Goal: Task Accomplishment & Management: Use online tool/utility

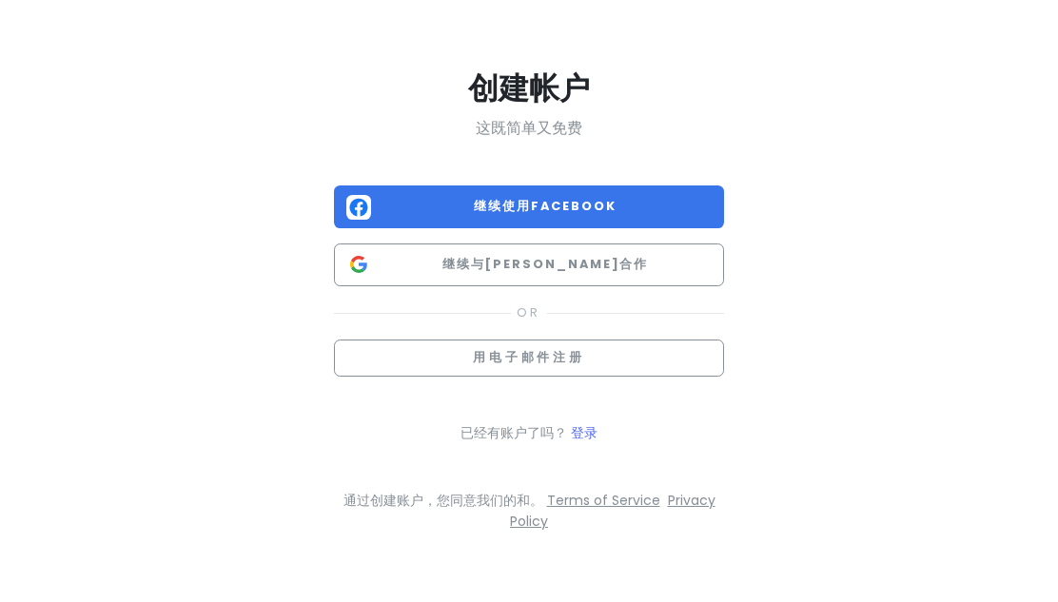
click at [672, 266] on span "继续与[PERSON_NAME]合作" at bounding box center [545, 264] width 333 height 19
click at [582, 433] on link "登录" at bounding box center [584, 433] width 27 height 19
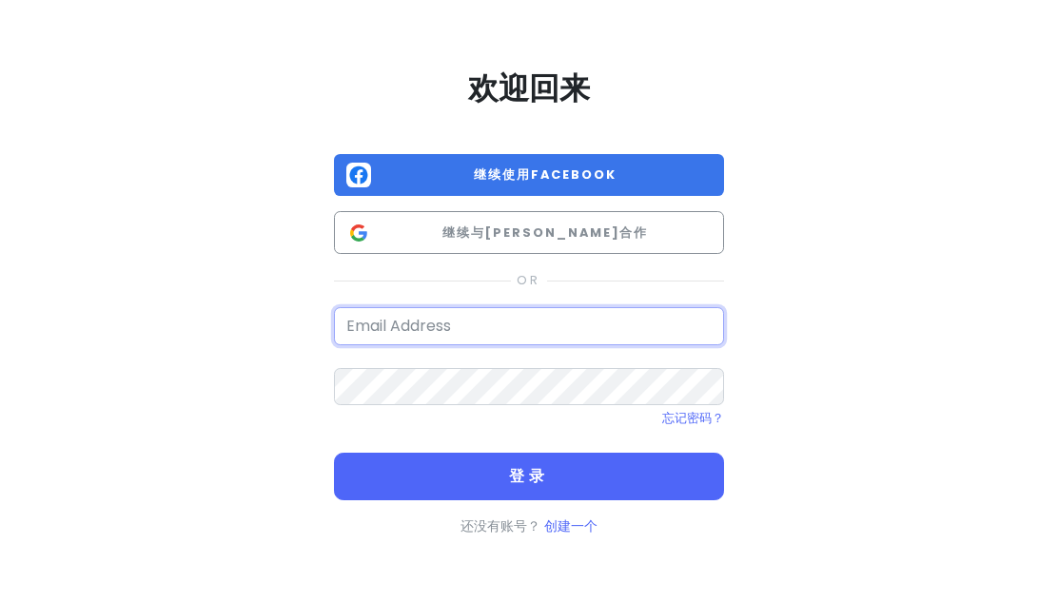
click at [654, 315] on input "email" at bounding box center [529, 326] width 390 height 38
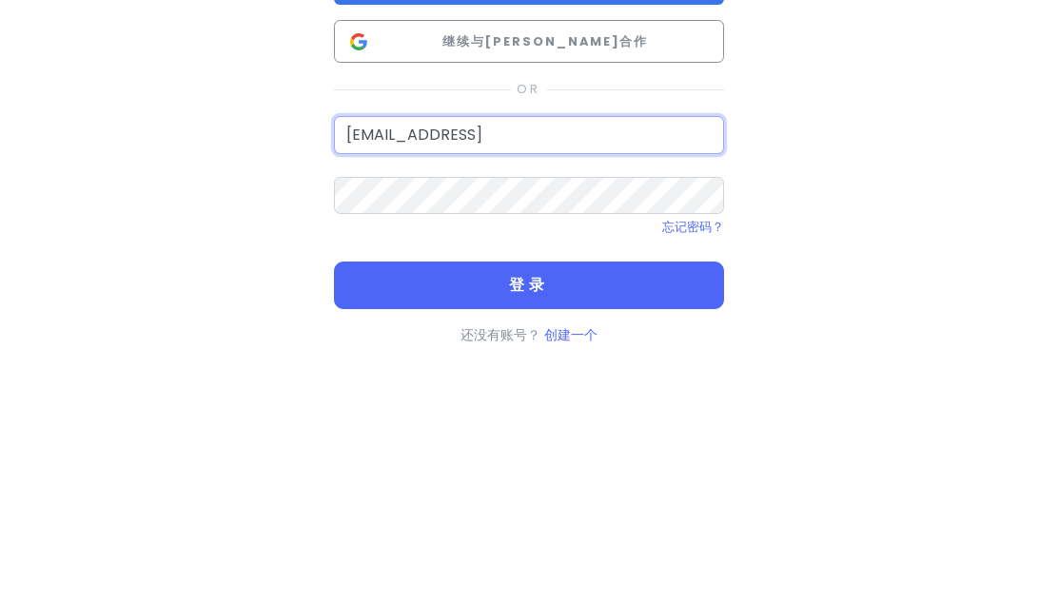
click at [529, 453] on button "登录" at bounding box center [529, 477] width 390 height 48
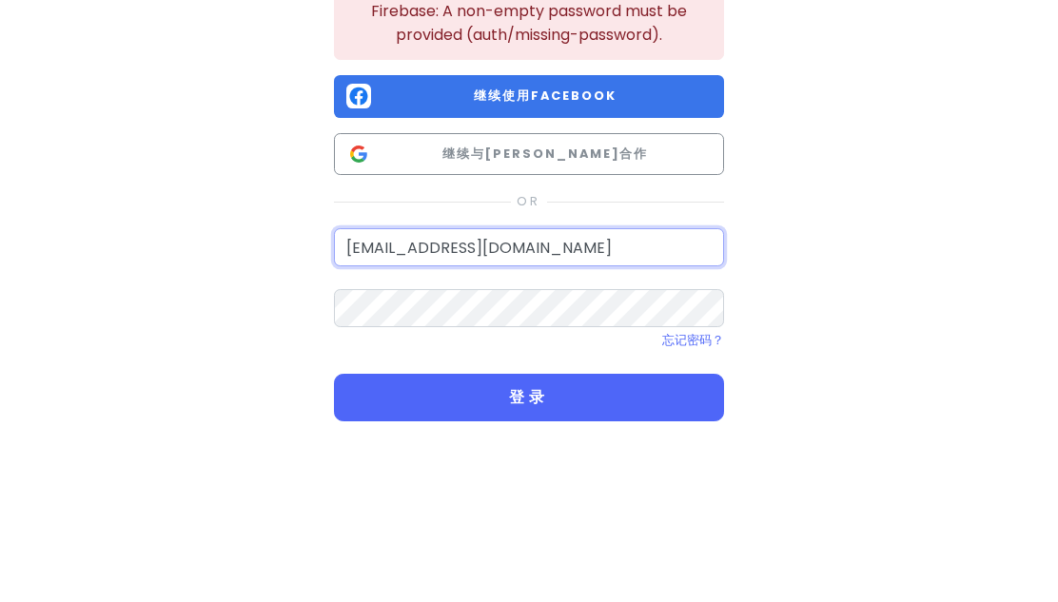
type input "t32286866@gmail.com"
click at [529, 542] on button "登录" at bounding box center [529, 566] width 390 height 48
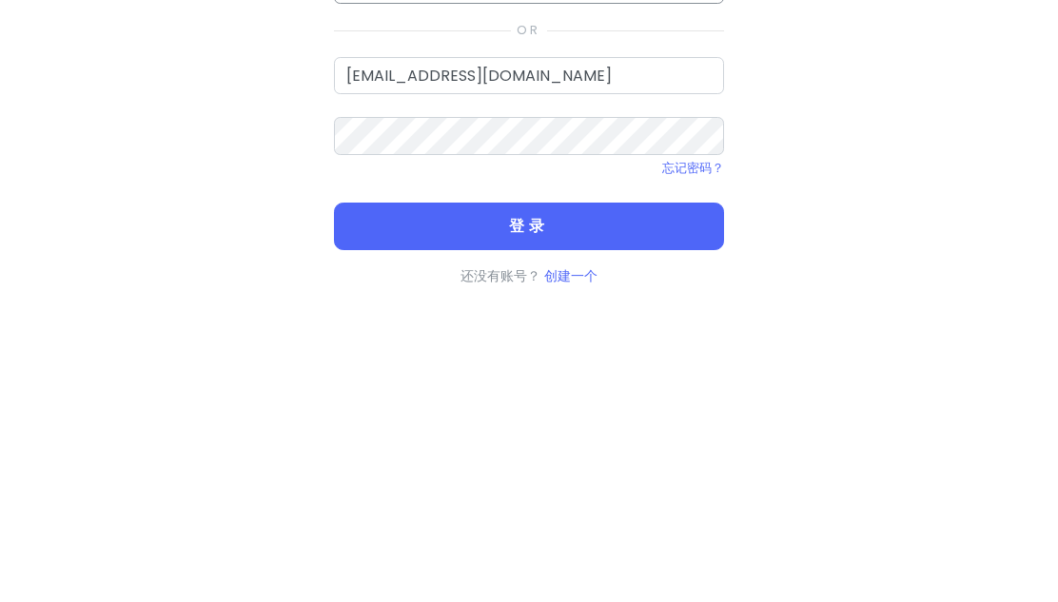
click at [368, 518] on button "登录" at bounding box center [529, 542] width 390 height 48
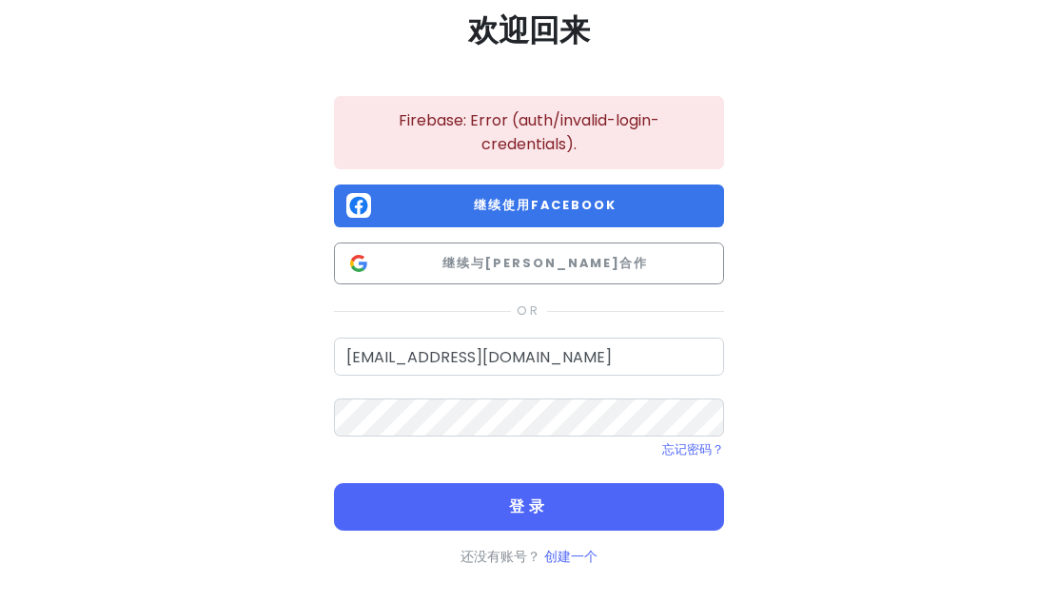
click at [676, 509] on button "登录" at bounding box center [529, 508] width 390 height 48
click at [664, 496] on button "登录" at bounding box center [529, 508] width 390 height 48
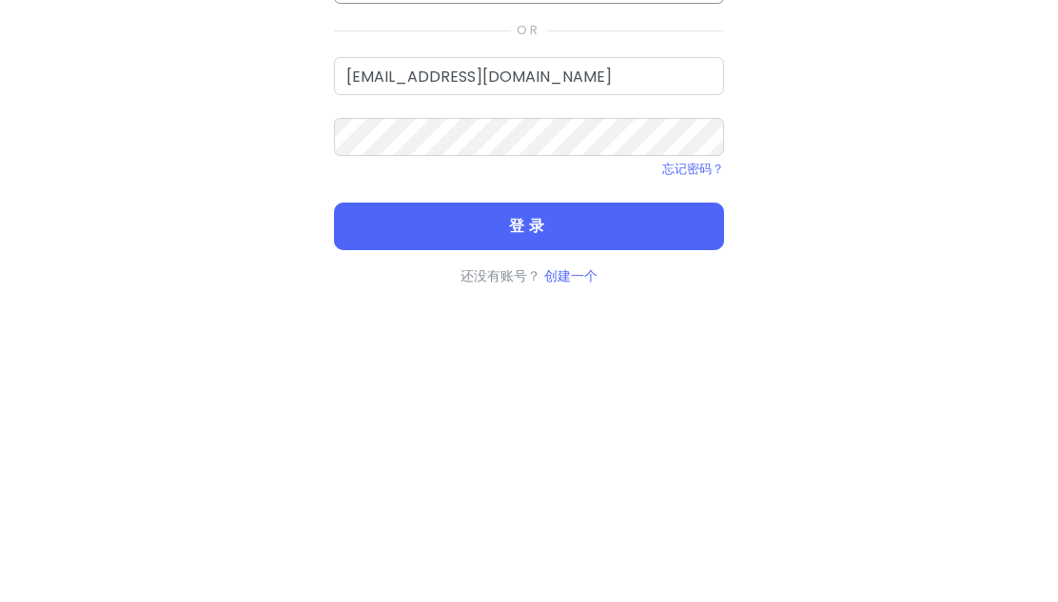
click at [681, 484] on button "登录" at bounding box center [529, 508] width 390 height 48
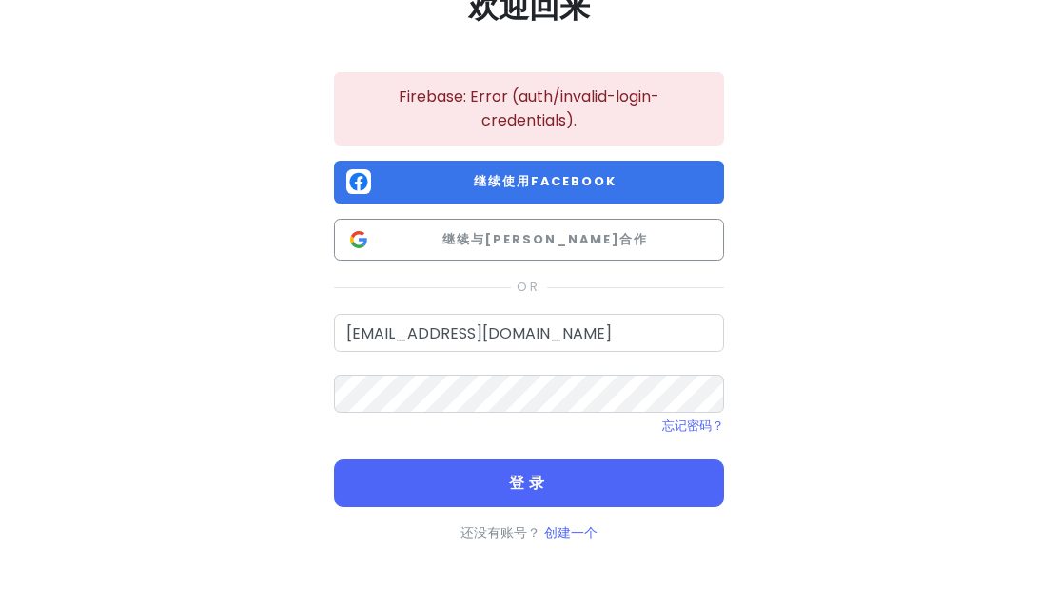
click at [674, 495] on button "登录" at bounding box center [529, 484] width 390 height 48
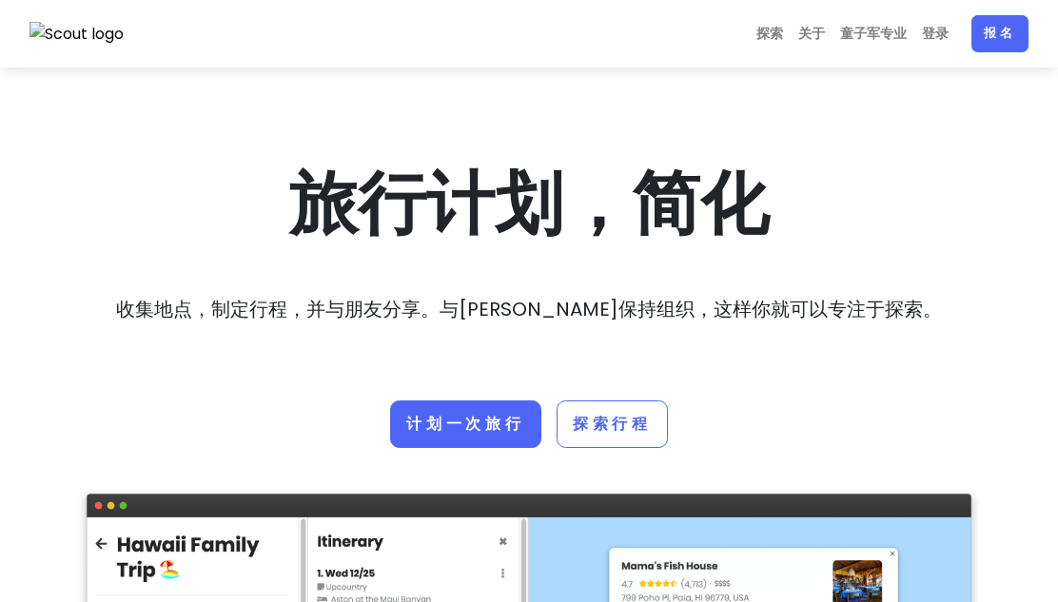
click at [638, 433] on link "探索行程" at bounding box center [612, 425] width 111 height 48
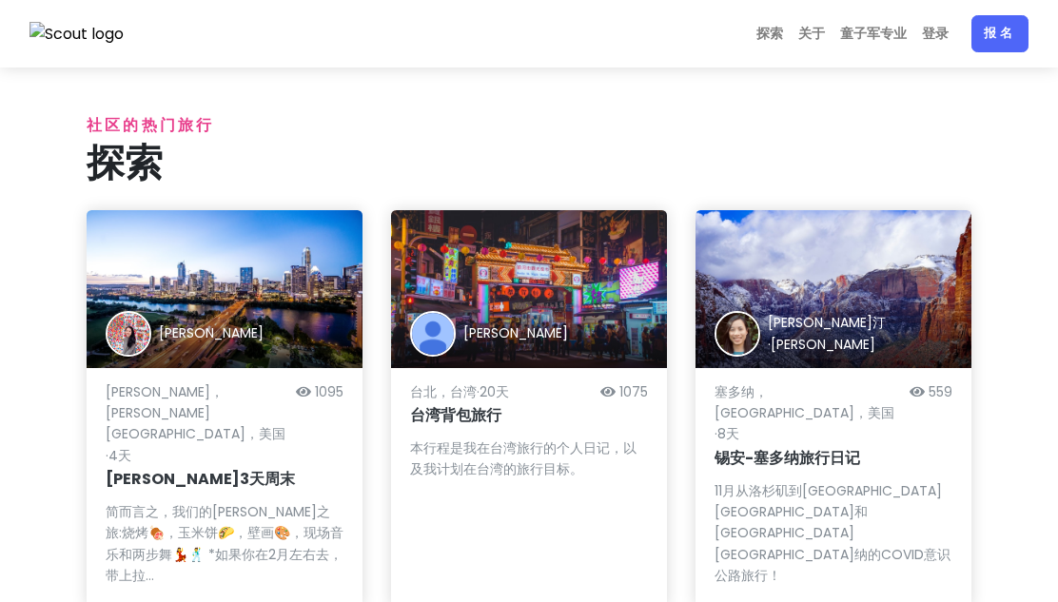
click at [777, 35] on link "探索" at bounding box center [770, 33] width 42 height 37
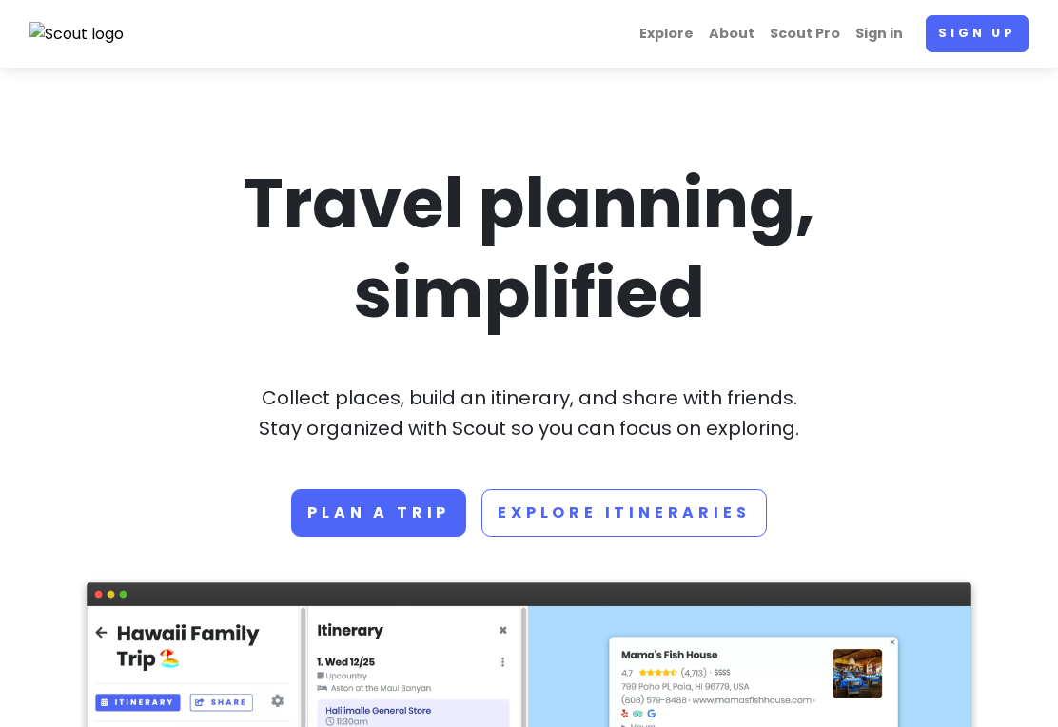
click at [410, 513] on link "Plan a trip" at bounding box center [378, 513] width 175 height 48
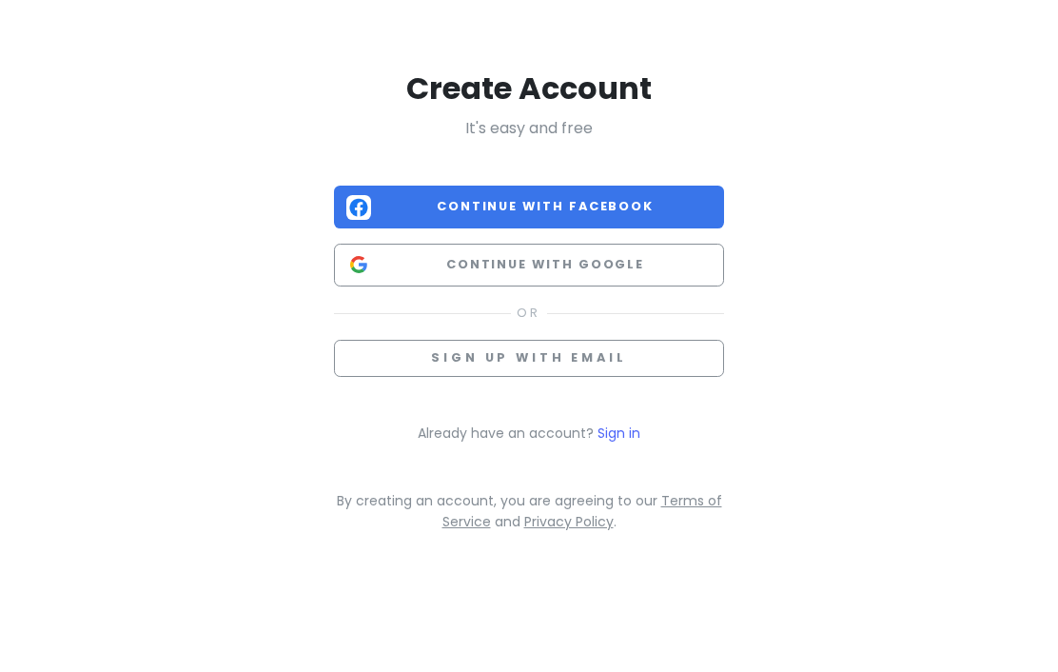
click at [651, 224] on button "Continue with Facebook" at bounding box center [529, 207] width 390 height 43
